Goal: Information Seeking & Learning: Learn about a topic

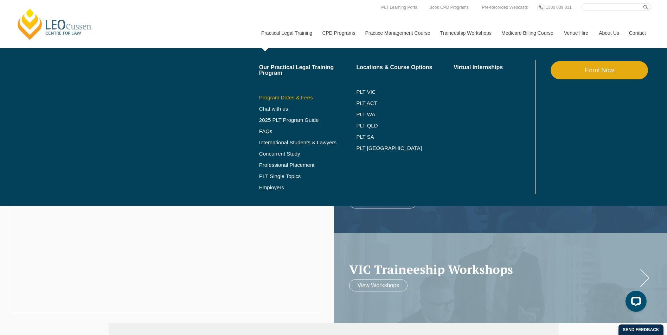
click at [292, 98] on link "Program Dates & Fees" at bounding box center [307, 98] width 97 height 6
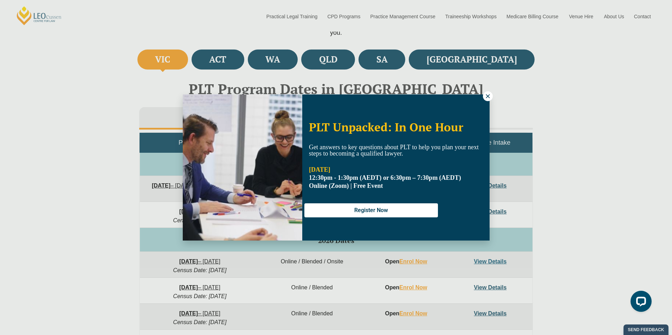
click at [487, 96] on icon at bounding box center [488, 96] width 6 height 6
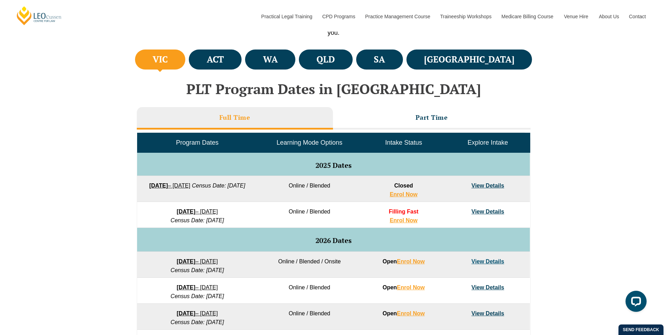
click at [87, 184] on div "VIC ACT WA QLD SA NSW PLT Program Dates in Victoria Full Time Part Time Program…" at bounding box center [333, 256] width 667 height 417
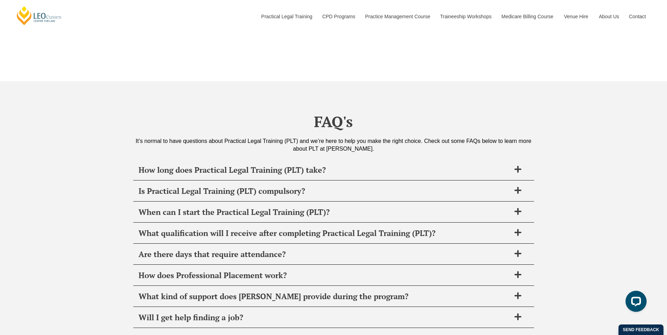
scroll to position [2672, 0]
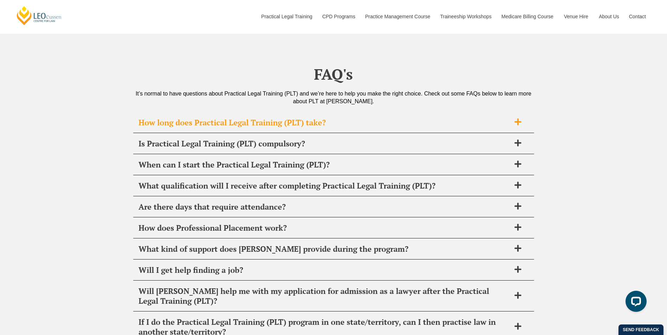
click at [164, 118] on span "How long does Practical Legal Training (PLT) take?" at bounding box center [325, 123] width 372 height 10
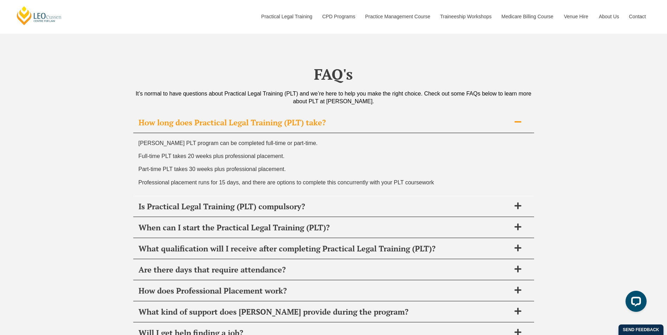
click at [161, 118] on span "How long does Practical Legal Training (PLT) take?" at bounding box center [325, 123] width 372 height 10
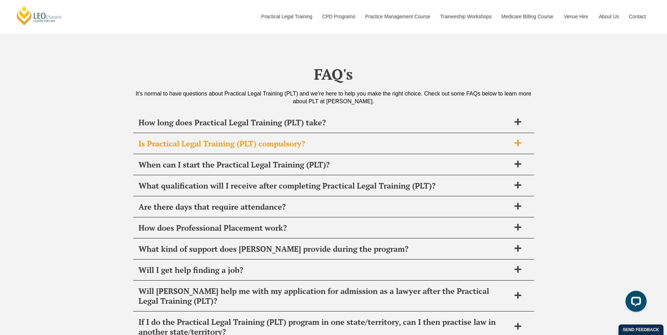
click at [151, 139] on span "Is Practical Legal Training (PLT) compulsory?" at bounding box center [325, 144] width 372 height 10
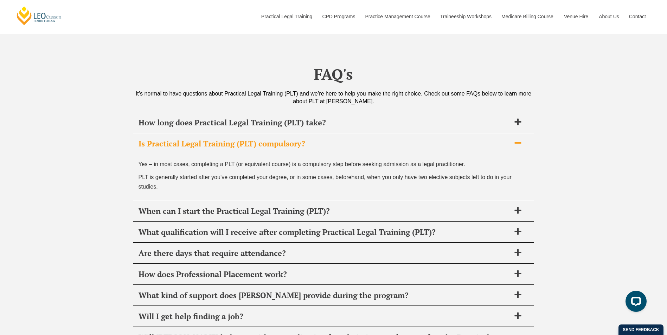
click at [151, 139] on span "Is Practical Legal Training (PLT) compulsory?" at bounding box center [325, 144] width 372 height 10
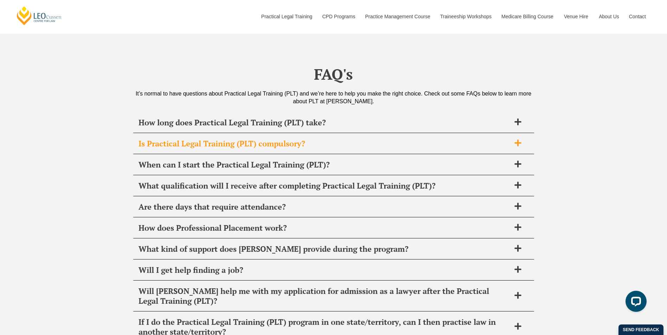
click at [151, 139] on span "Is Practical Legal Training (PLT) compulsory?" at bounding box center [325, 144] width 372 height 10
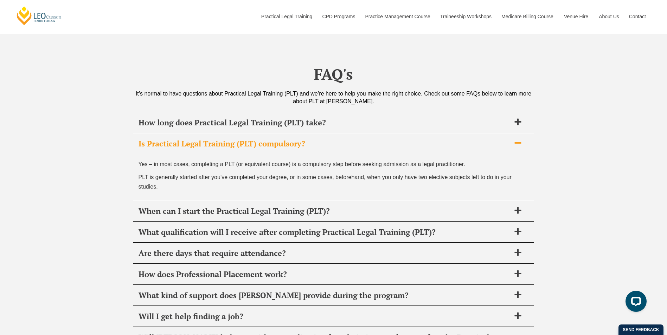
click at [151, 139] on span "Is Practical Legal Training (PLT) compulsory?" at bounding box center [325, 144] width 372 height 10
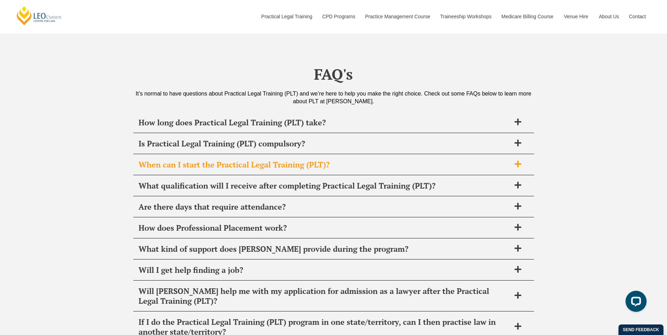
click at [159, 160] on span "When can I start the Practical Legal Training (PLT)?" at bounding box center [325, 165] width 372 height 10
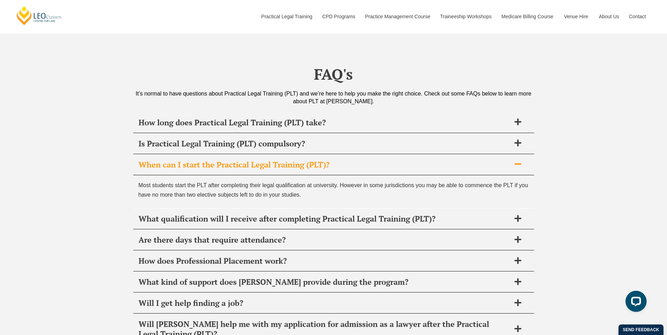
click at [159, 160] on span "When can I start the Practical Legal Training (PLT)?" at bounding box center [325, 165] width 372 height 10
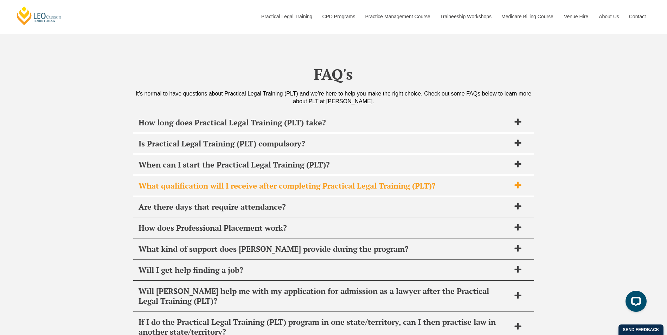
click at [155, 181] on span "What qualification will I receive after completing Practical Legal Training (PL…" at bounding box center [325, 186] width 372 height 10
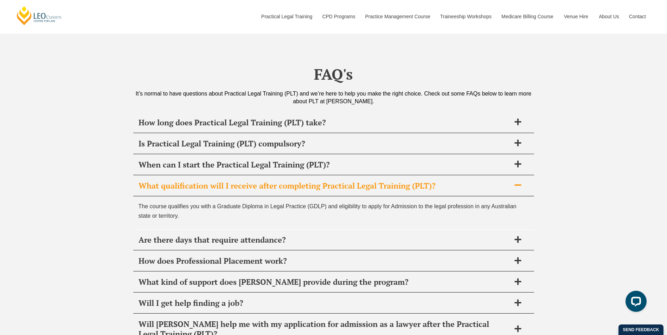
click at [152, 181] on span "What qualification will I receive after completing Practical Legal Training (PL…" at bounding box center [325, 186] width 372 height 10
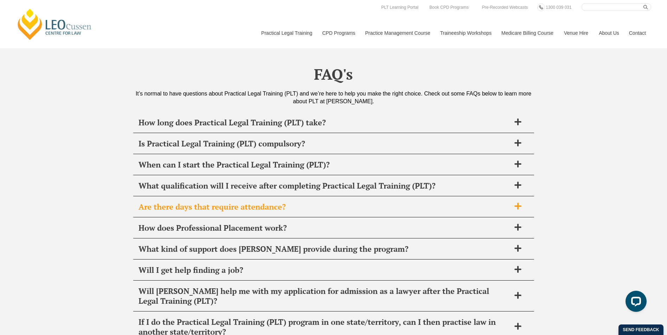
click at [142, 197] on div "Are there days that require attendance?" at bounding box center [333, 207] width 401 height 21
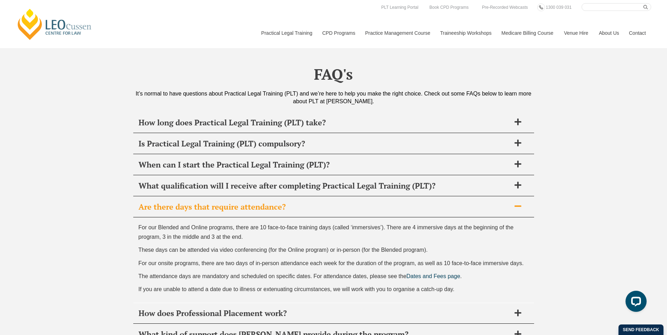
click at [169, 202] on span "Are there days that require attendance?" at bounding box center [325, 207] width 372 height 10
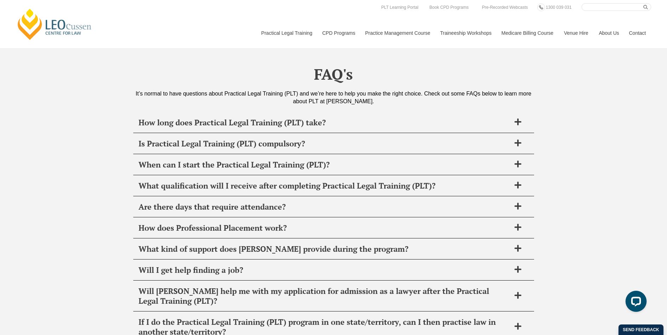
click at [107, 212] on div "FAQ's It’s normal to have questions about Practical Legal Training (PLT) and we…" at bounding box center [333, 303] width 667 height 538
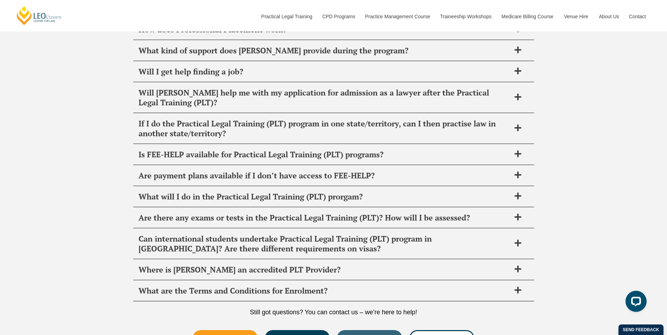
scroll to position [2883, 0]
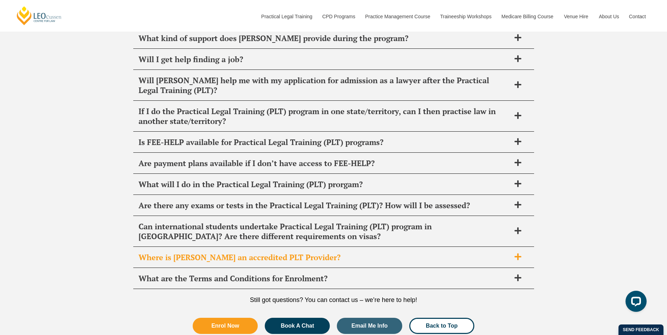
click at [172, 253] on span "Where is Leo Cussen an accredited PLT Provider?" at bounding box center [325, 258] width 372 height 10
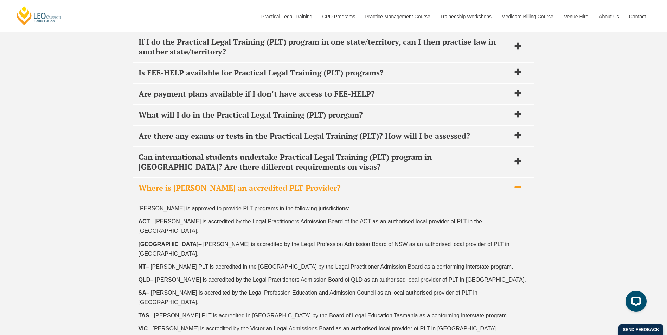
scroll to position [2954, 0]
click at [194, 186] on div "Where is Leo Cussen an accredited PLT Provider?" at bounding box center [333, 187] width 401 height 21
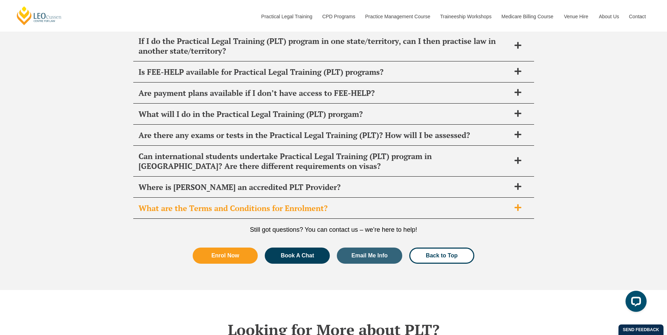
click at [172, 204] on span "What are the Terms and Conditions for Enrolment?" at bounding box center [325, 209] width 372 height 10
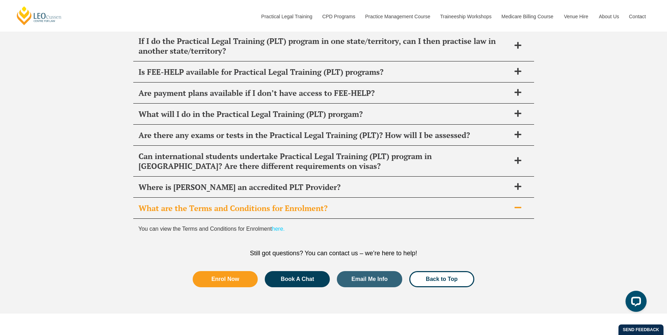
click at [168, 204] on span "What are the Terms and Conditions for Enrolment?" at bounding box center [325, 209] width 372 height 10
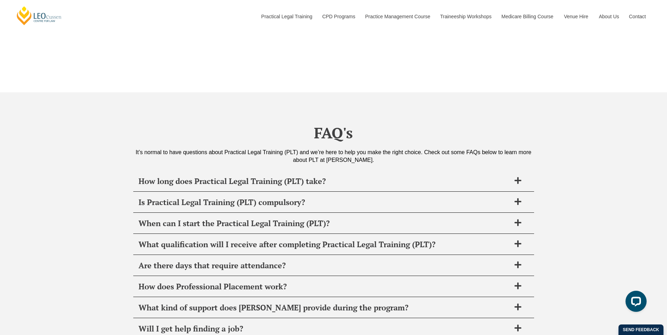
scroll to position [2672, 0]
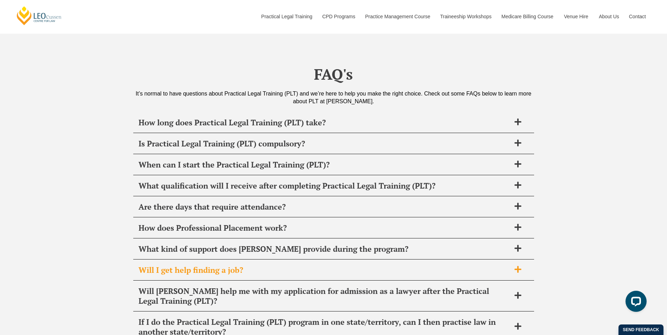
click at [391, 265] on span "Will I get help finding a job?" at bounding box center [325, 270] width 372 height 10
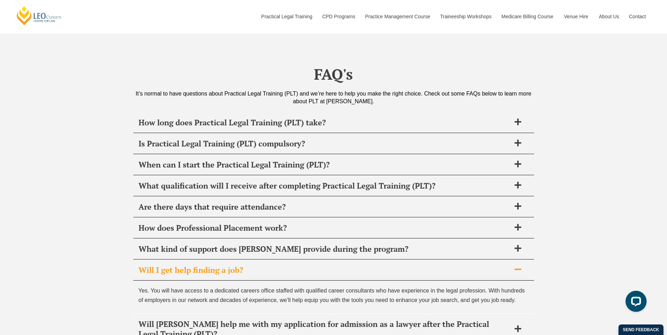
click at [388, 260] on div "Will I get help finding a job?" at bounding box center [333, 270] width 401 height 21
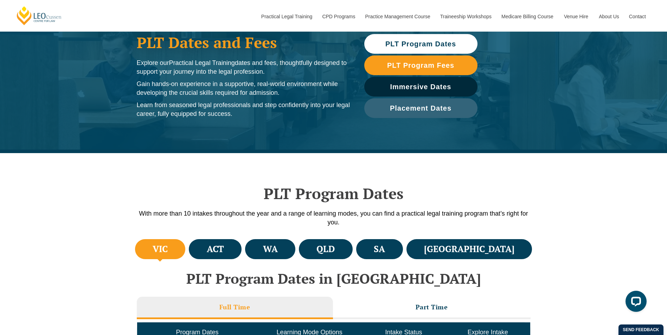
scroll to position [0, 0]
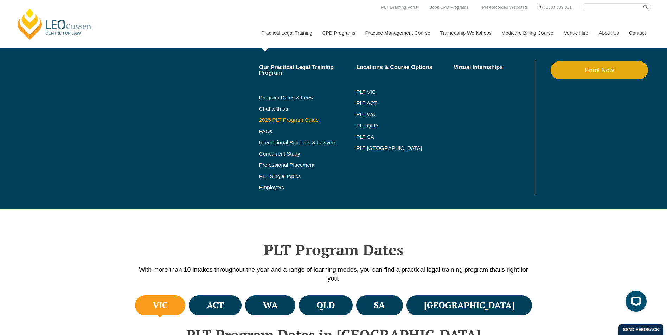
click at [295, 120] on link "2025 PLT Program Guide" at bounding box center [299, 120] width 80 height 6
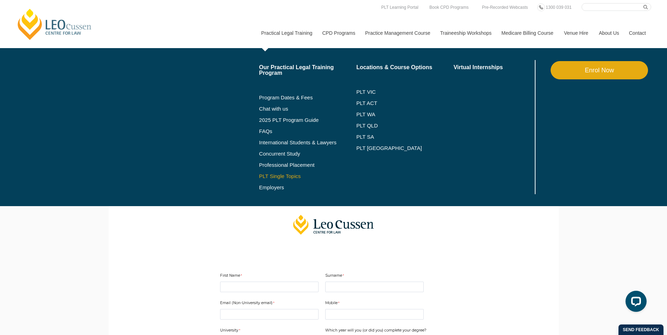
click at [268, 179] on link "PLT Single Topics" at bounding box center [307, 177] width 97 height 6
